Goal: Information Seeking & Learning: Learn about a topic

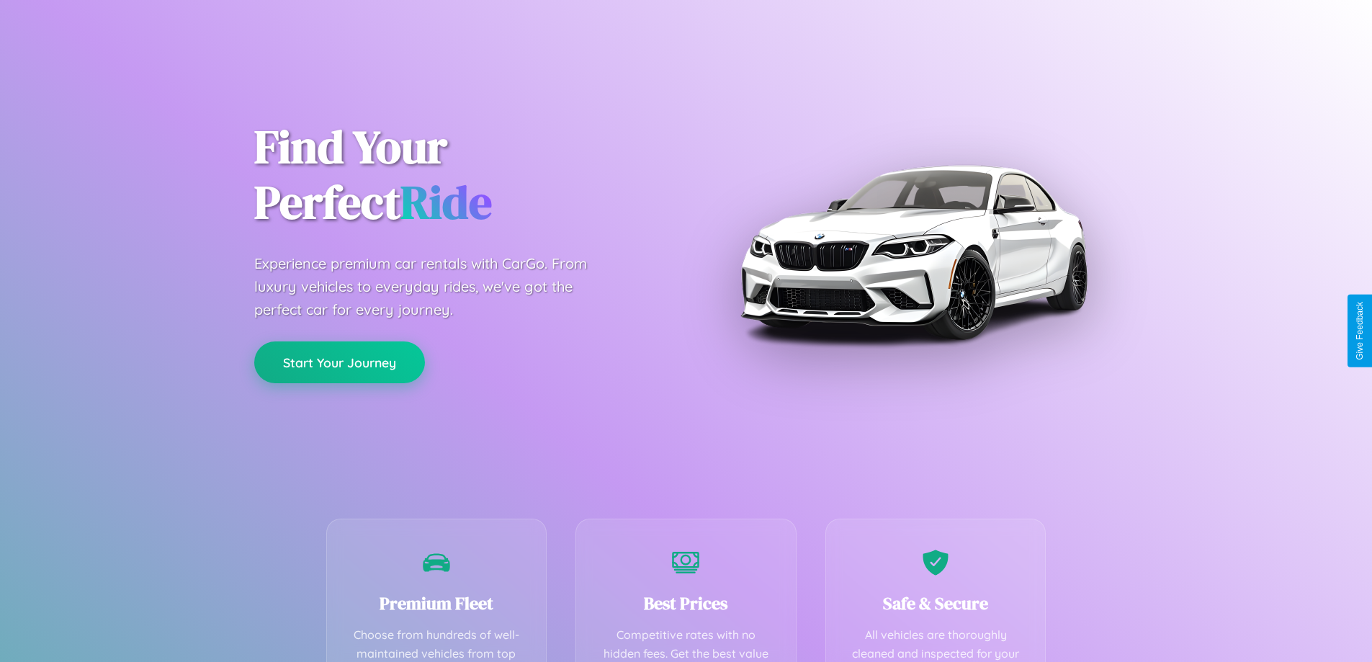
click at [339, 363] on button "Start Your Journey" at bounding box center [339, 362] width 171 height 42
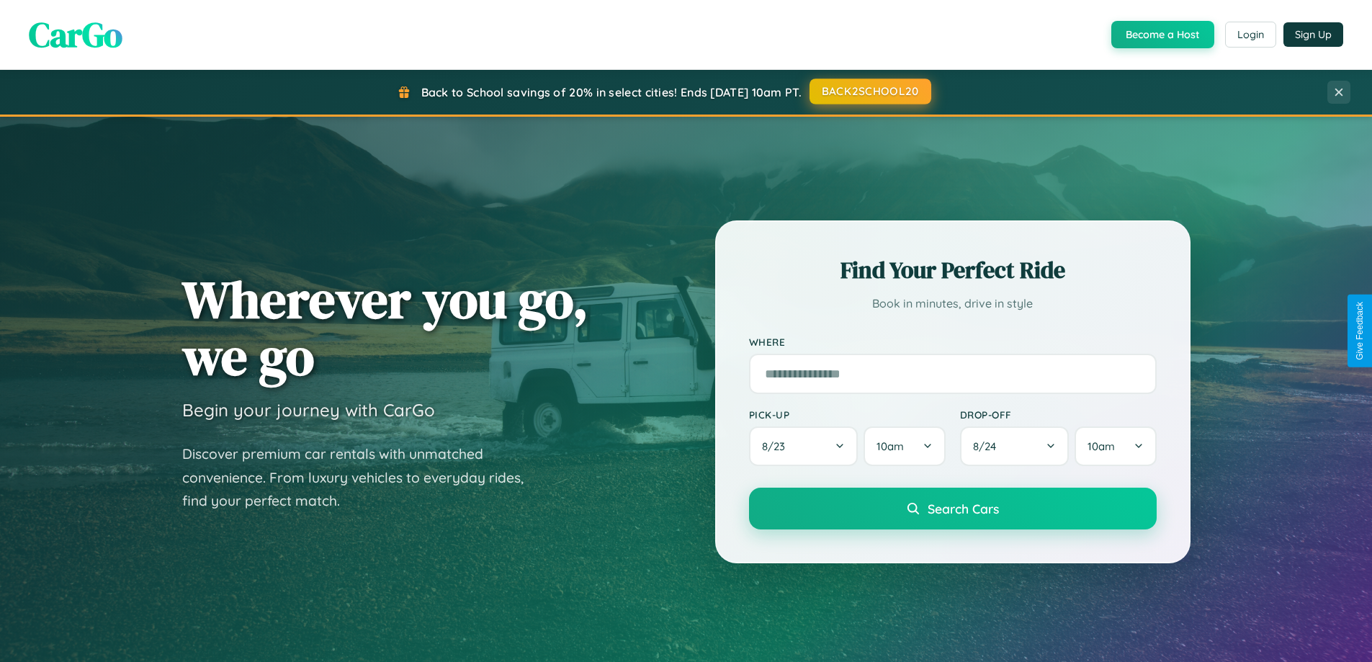
click at [869, 92] on button "BACK2SCHOOL20" at bounding box center [871, 92] width 122 height 26
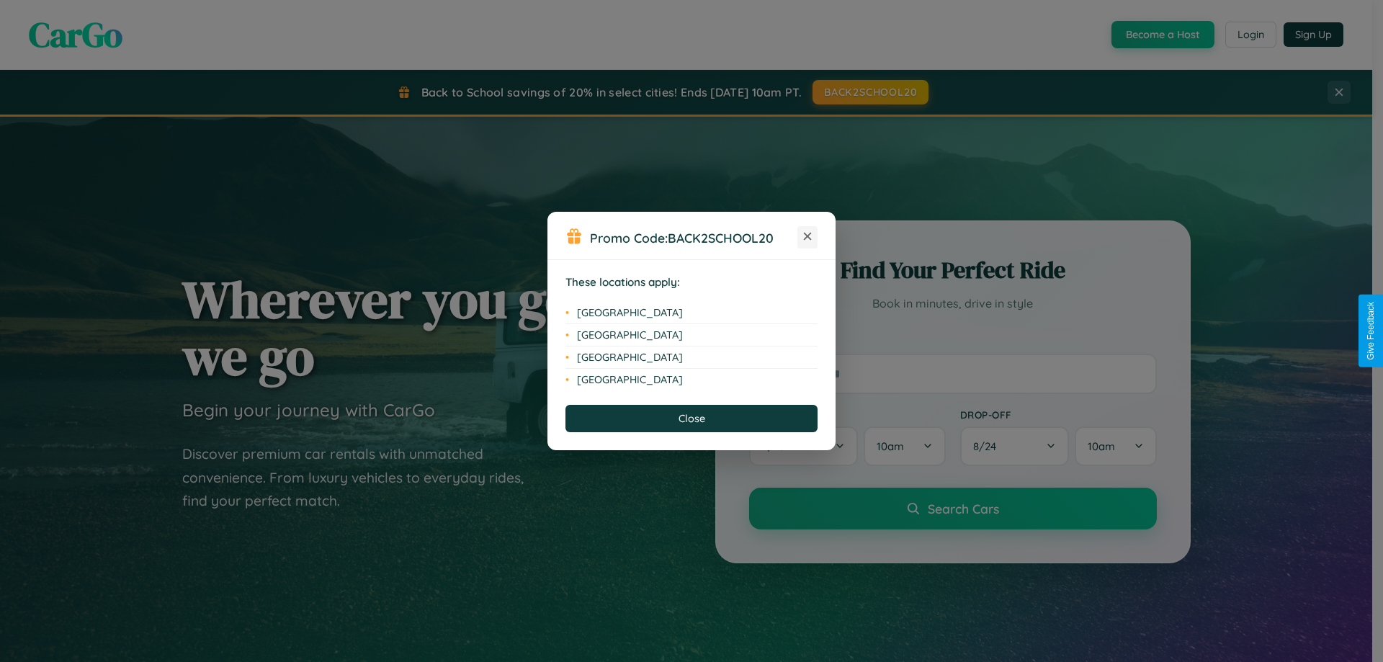
click at [808, 237] on icon at bounding box center [808, 237] width 8 height 8
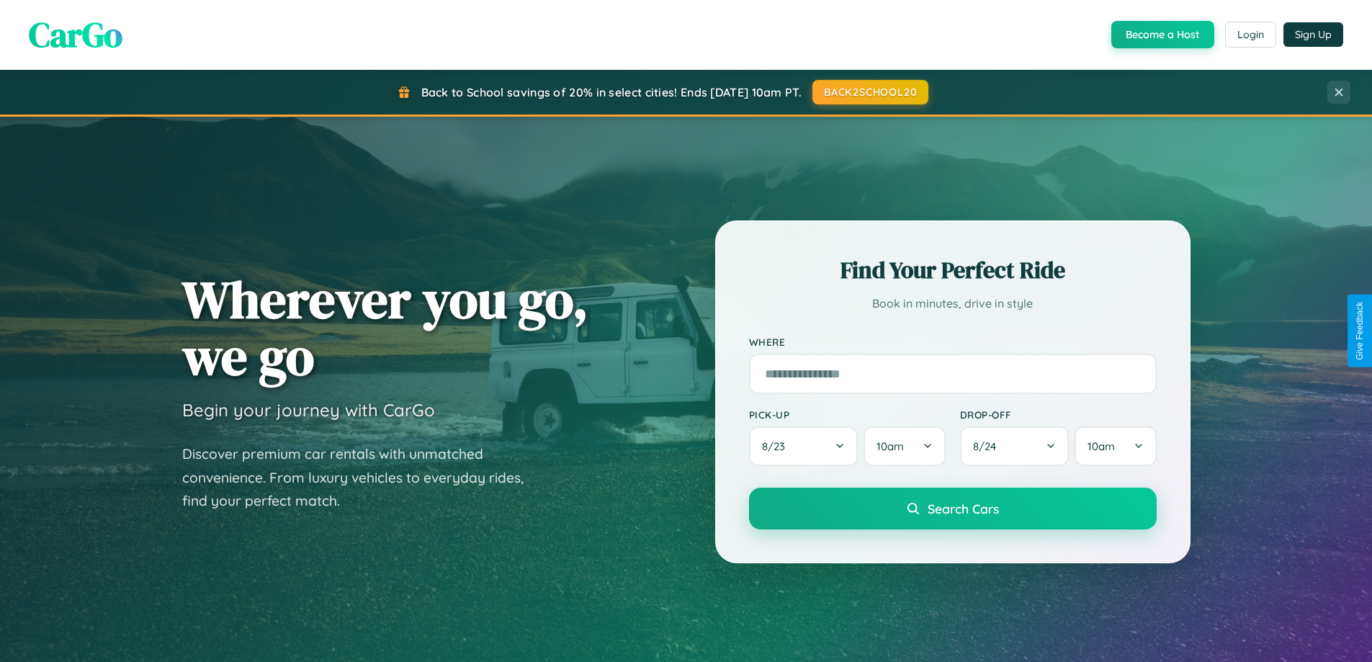
scroll to position [2772, 0]
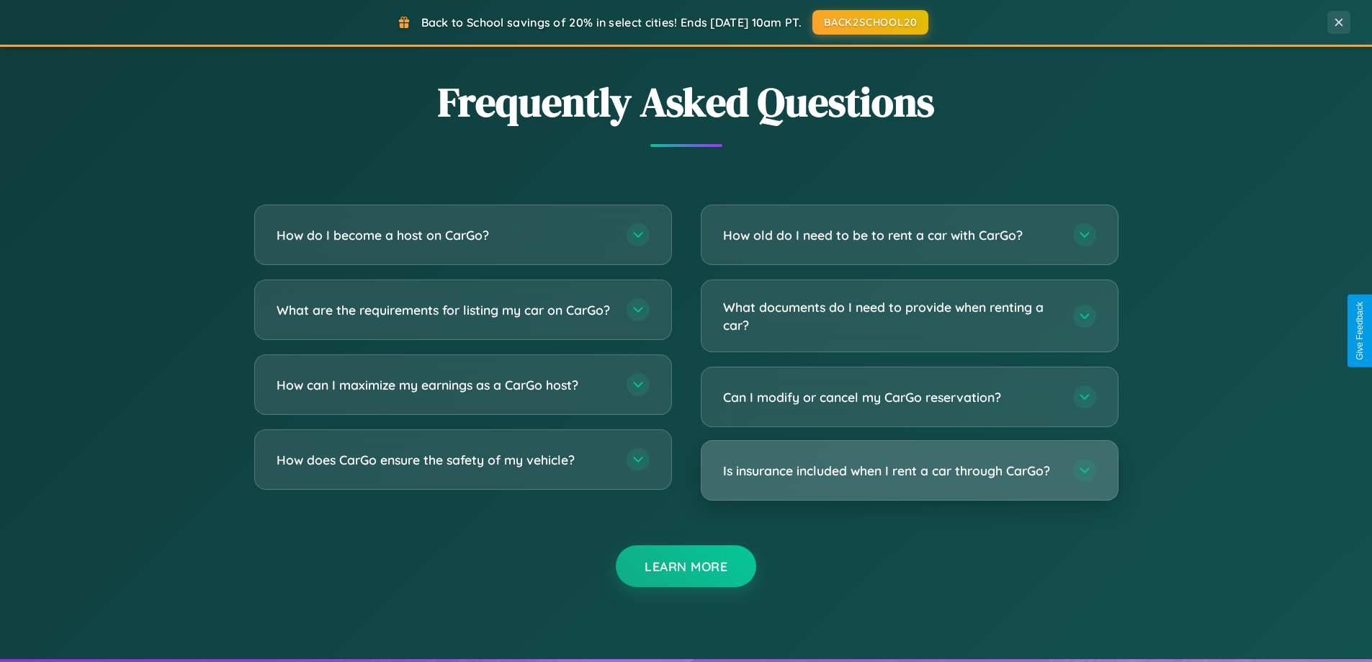
click at [909, 470] on h3 "Is insurance included when I rent a car through CarGo?" at bounding box center [891, 471] width 336 height 18
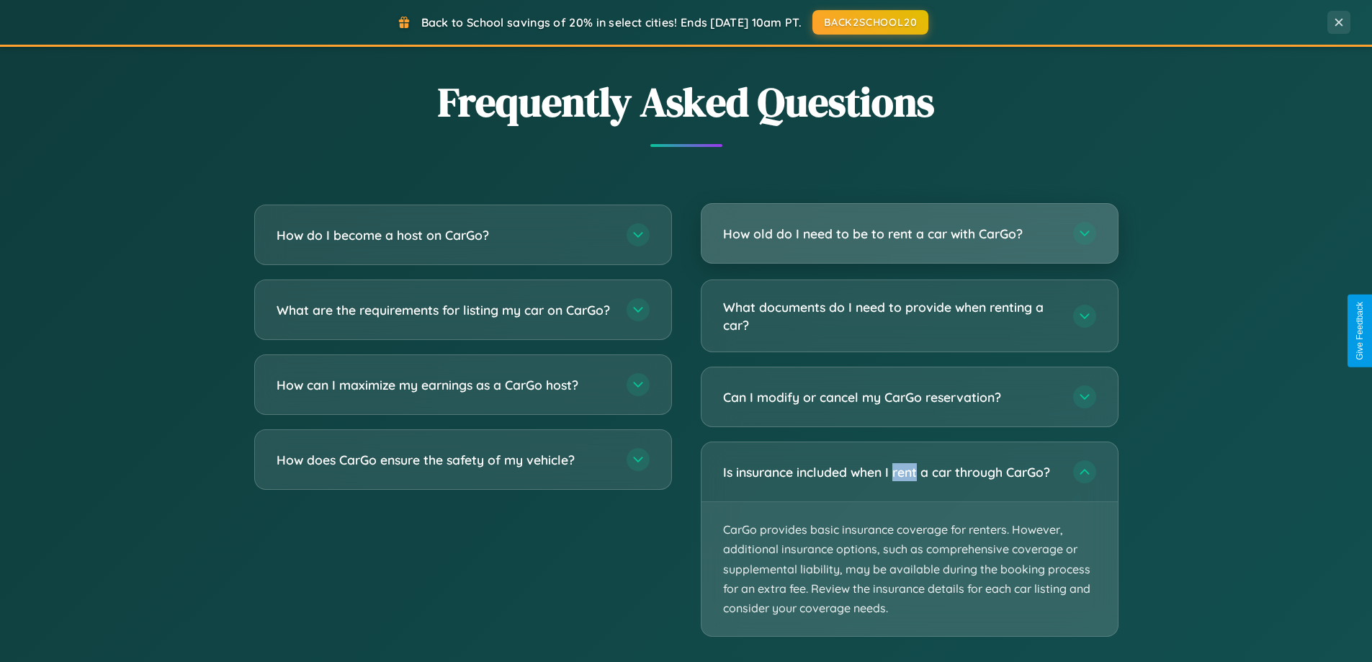
click at [909, 235] on h3 "How old do I need to be to rent a car with CarGo?" at bounding box center [891, 234] width 336 height 18
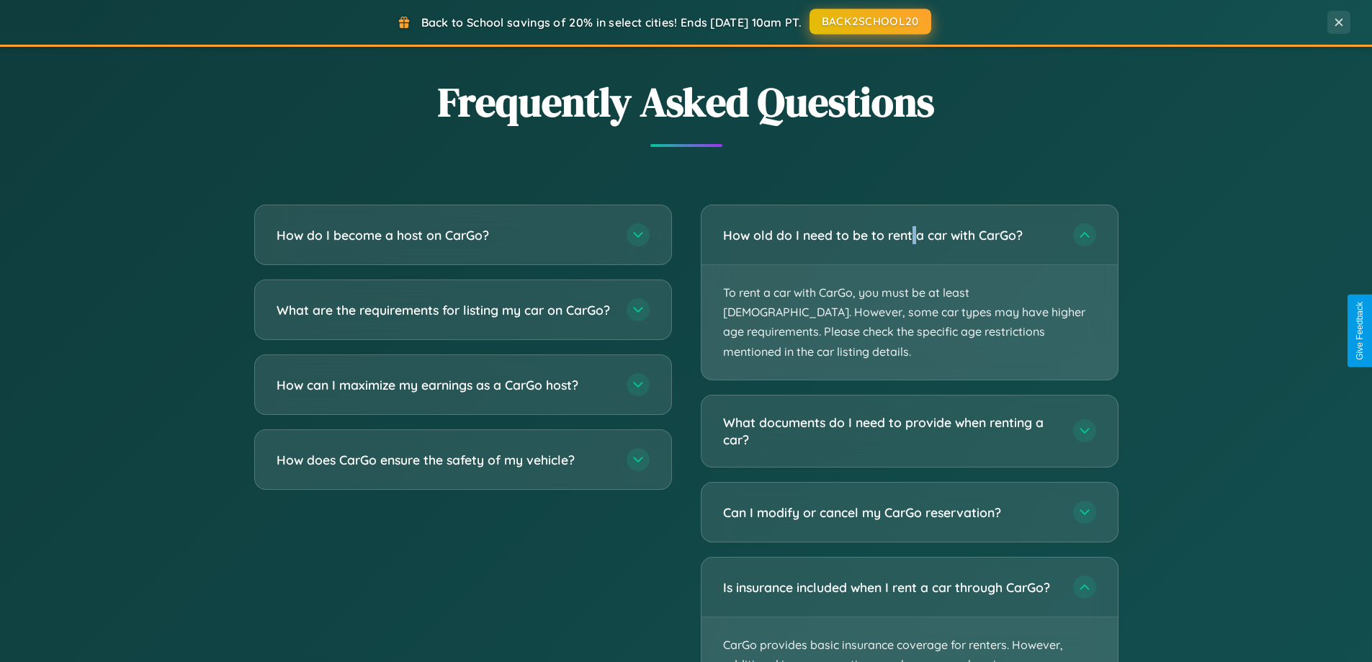
click at [869, 22] on button "BACK2SCHOOL20" at bounding box center [871, 22] width 122 height 26
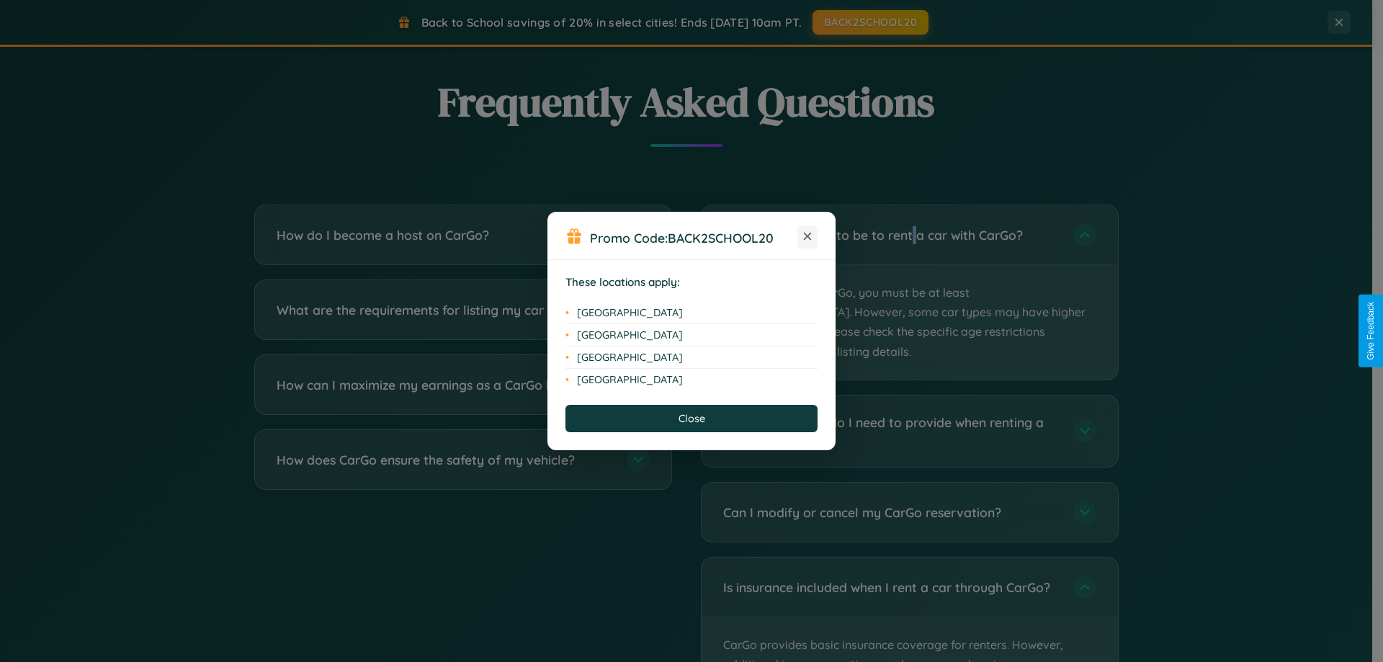
click at [808, 237] on icon at bounding box center [808, 237] width 8 height 8
